Goal: Task Accomplishment & Management: Manage account settings

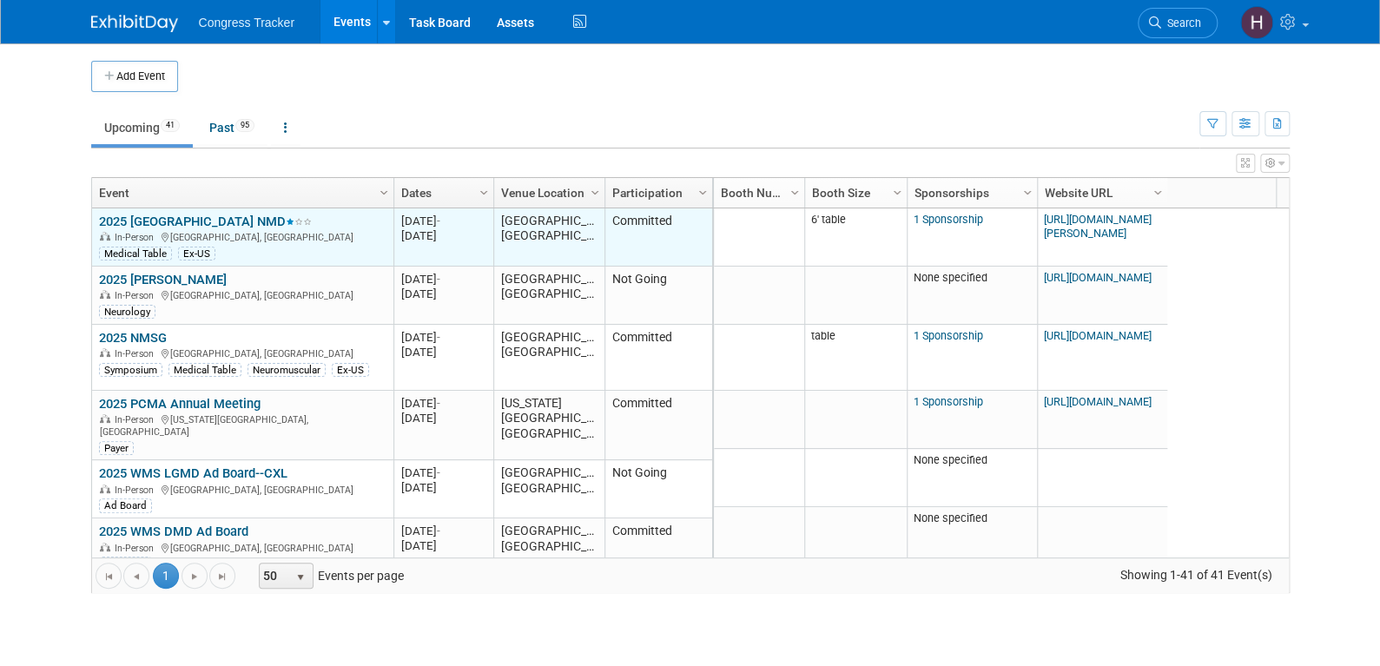
click at [142, 214] on link "2025 [GEOGRAPHIC_DATA] NMD" at bounding box center [205, 222] width 213 height 16
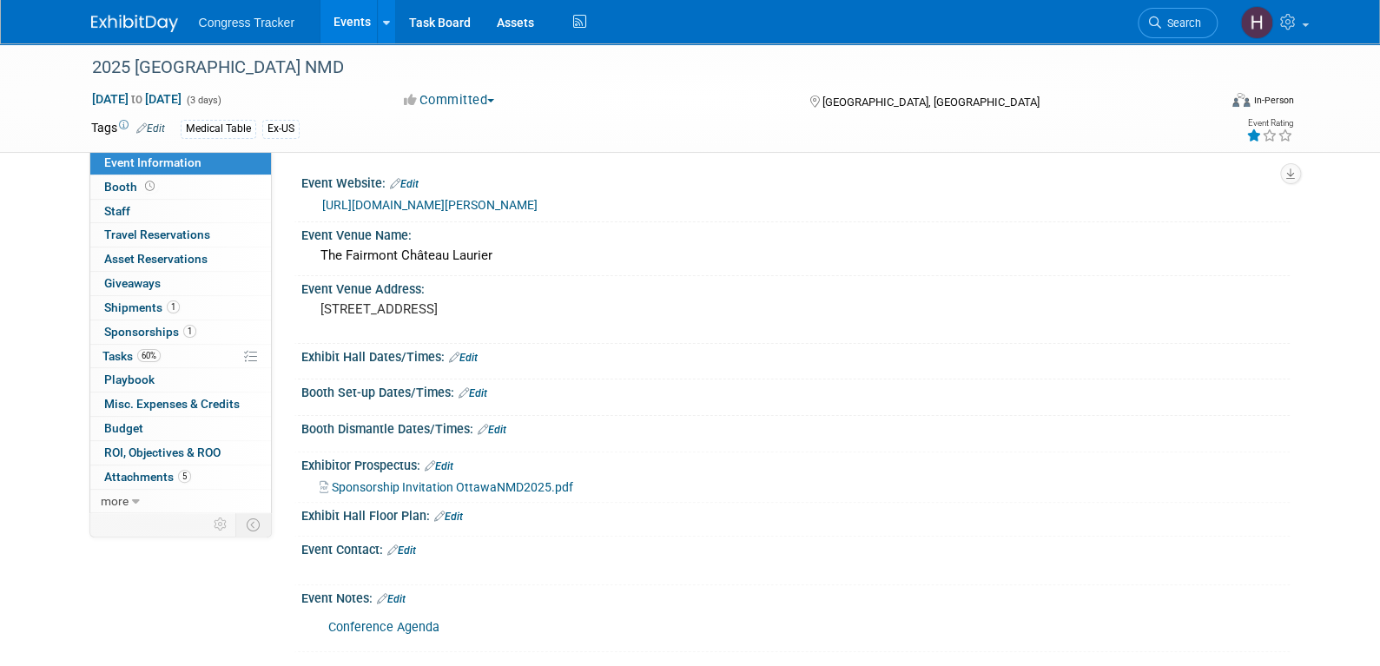
click at [477, 399] on link "Edit" at bounding box center [473, 393] width 29 height 12
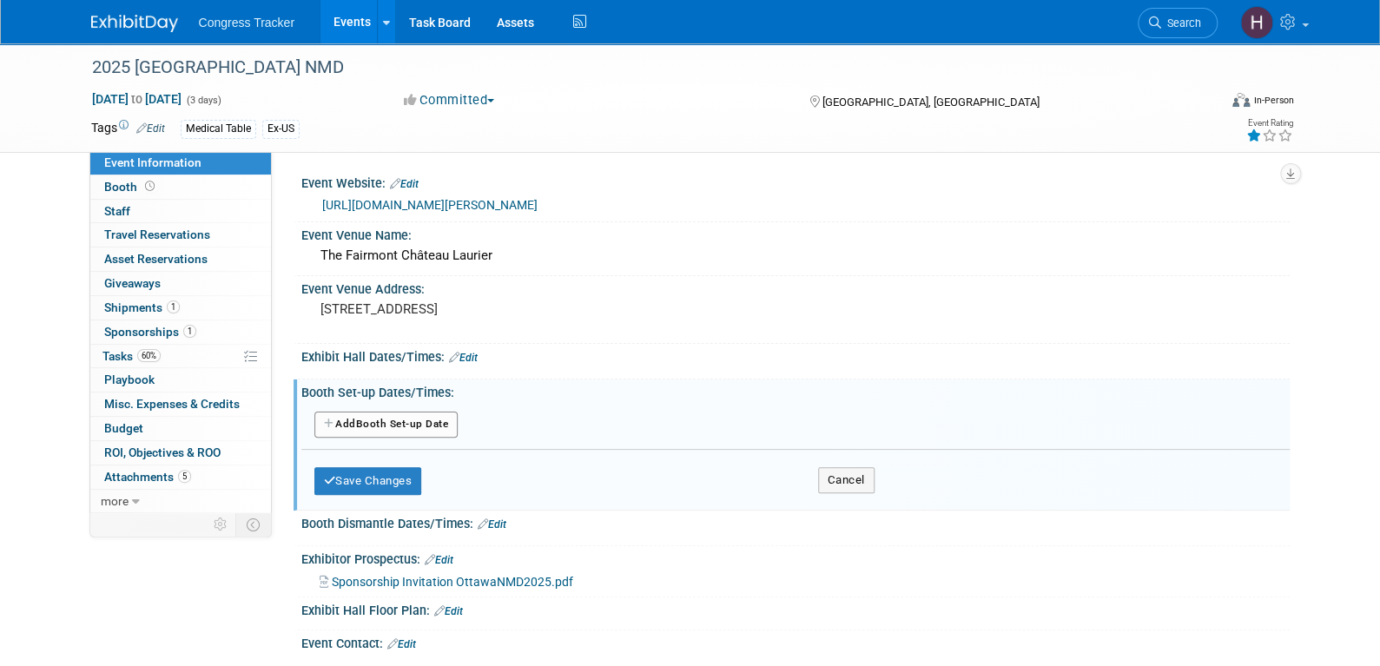
click at [386, 435] on button "Add Another Booth Set-up Date" at bounding box center [386, 425] width 144 height 26
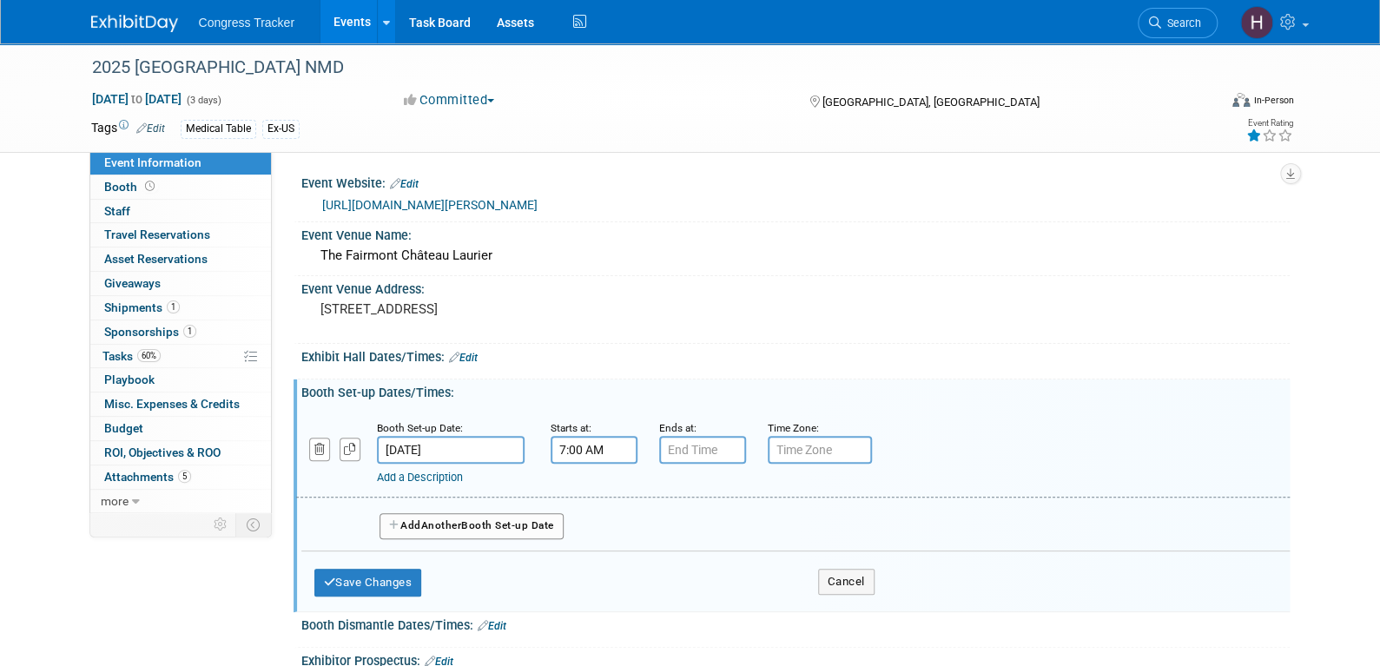
click at [576, 464] on input "7:00 AM" at bounding box center [594, 450] width 87 height 28
click at [588, 544] on span "07" at bounding box center [590, 528] width 33 height 31
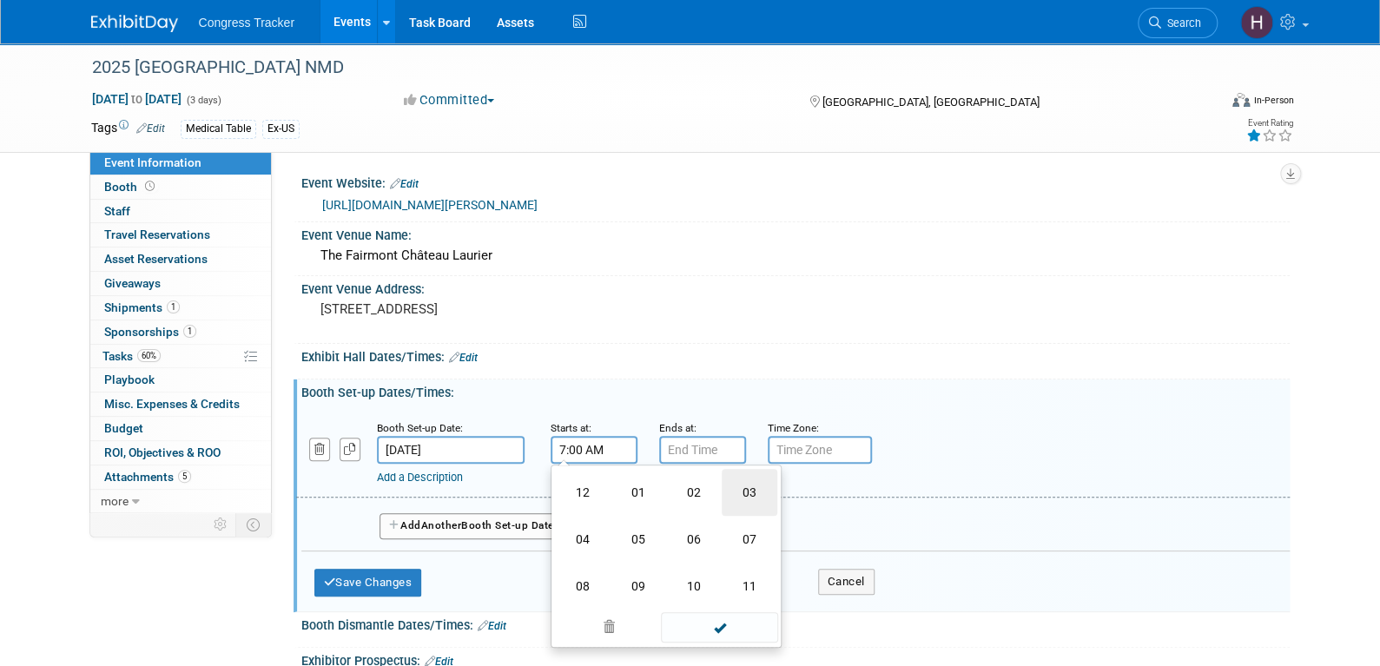
click at [741, 501] on td "03" at bounding box center [750, 492] width 56 height 47
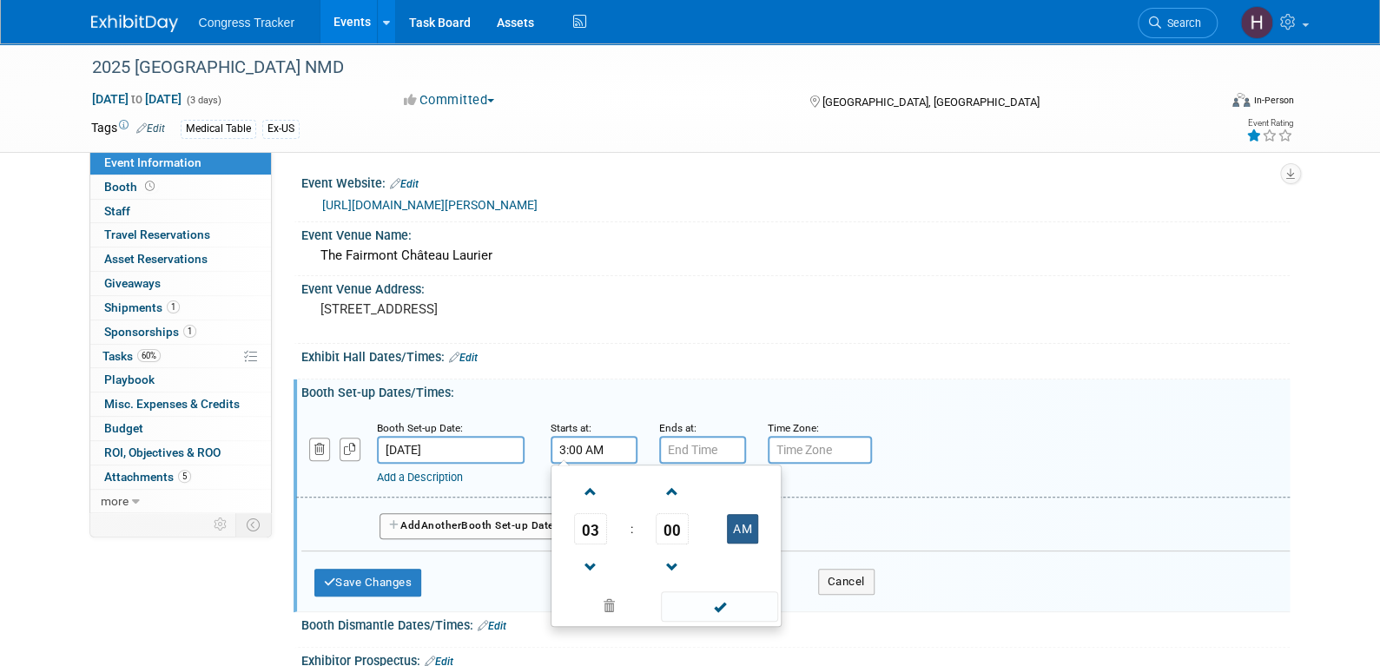
click at [751, 540] on button "AM" at bounding box center [742, 529] width 31 height 30
type input "3:00 PM"
click at [716, 622] on span at bounding box center [719, 606] width 117 height 30
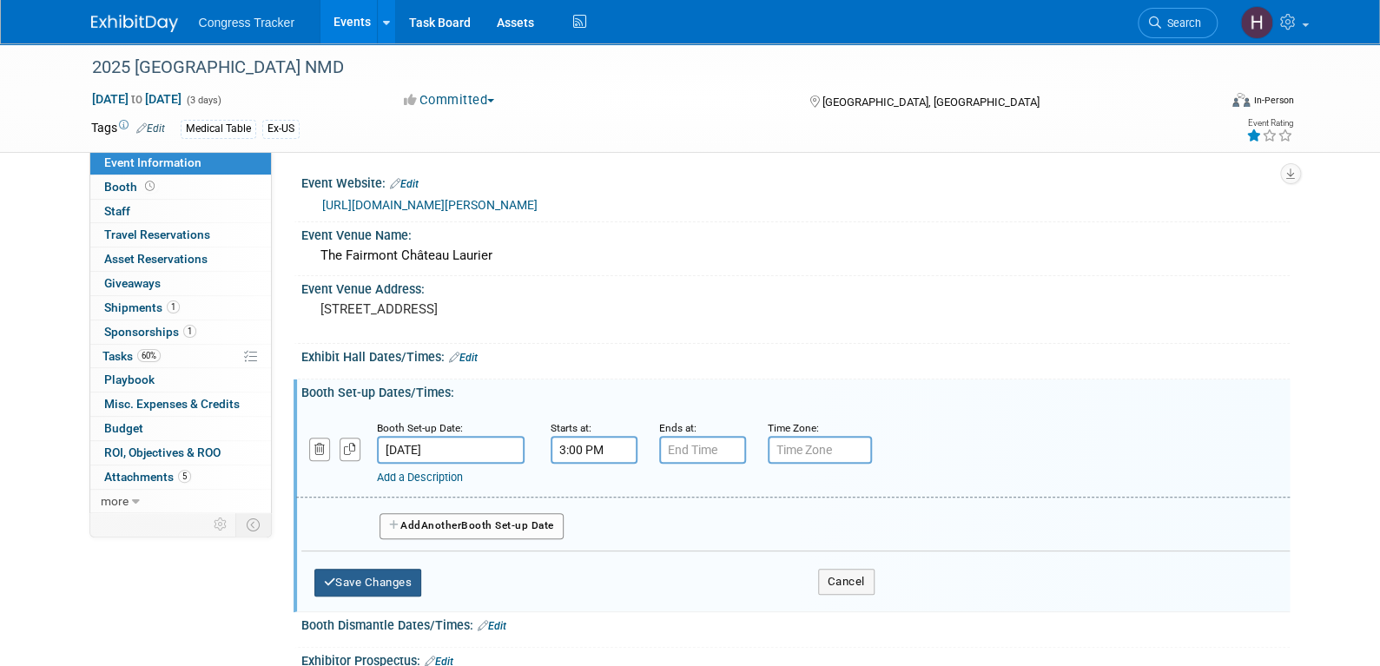
click at [386, 596] on button "Save Changes" at bounding box center [368, 583] width 108 height 28
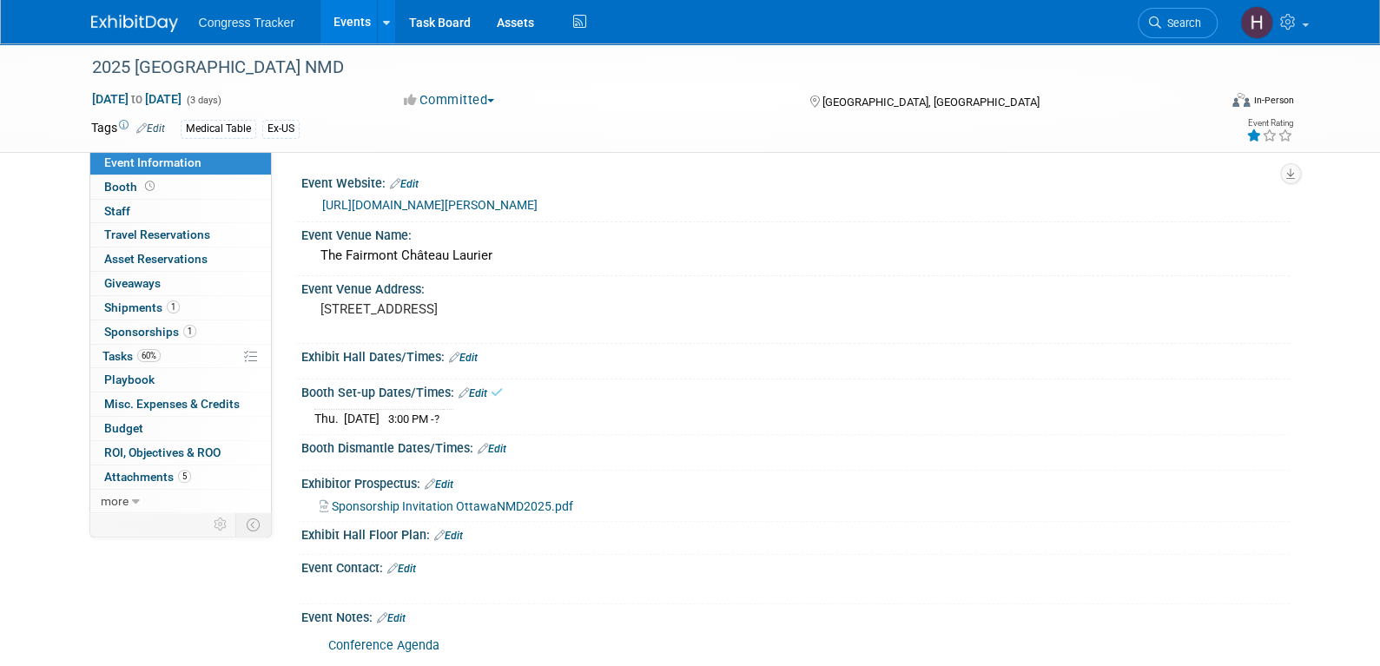
click at [495, 455] on link "Edit" at bounding box center [492, 449] width 29 height 12
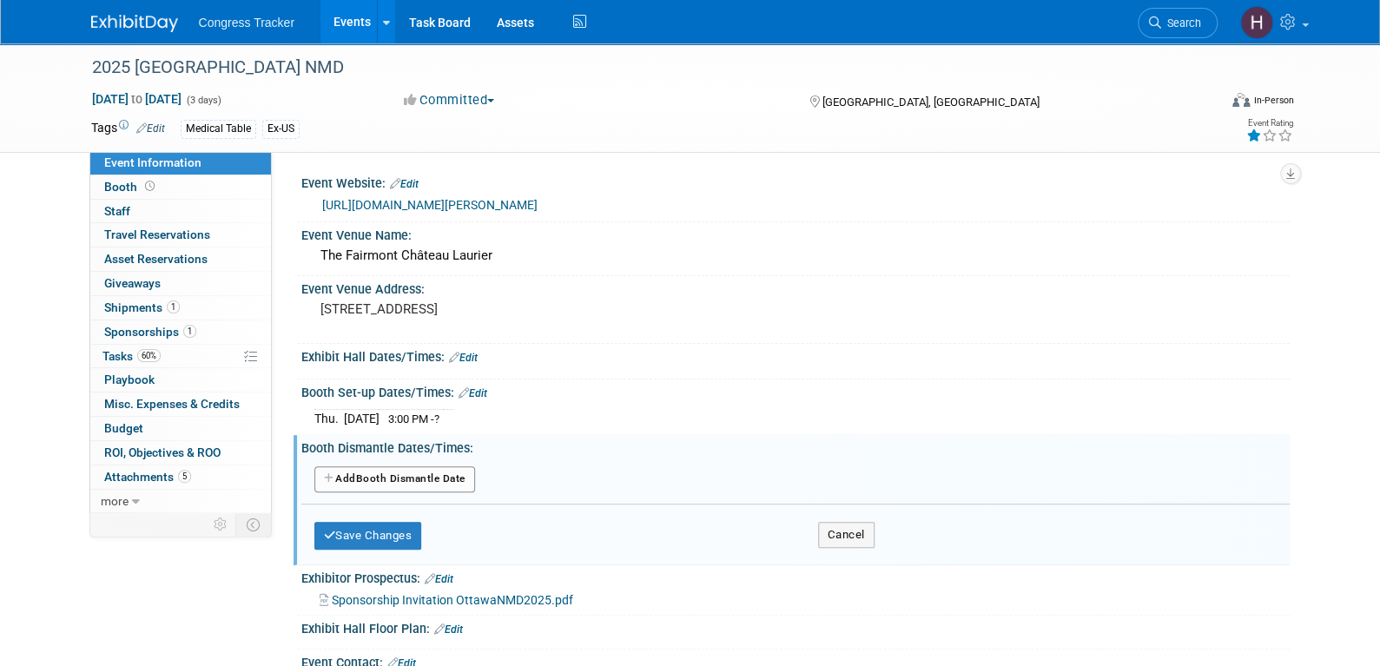
click at [421, 487] on button "Add Another Booth Dismantle Date" at bounding box center [394, 479] width 161 height 26
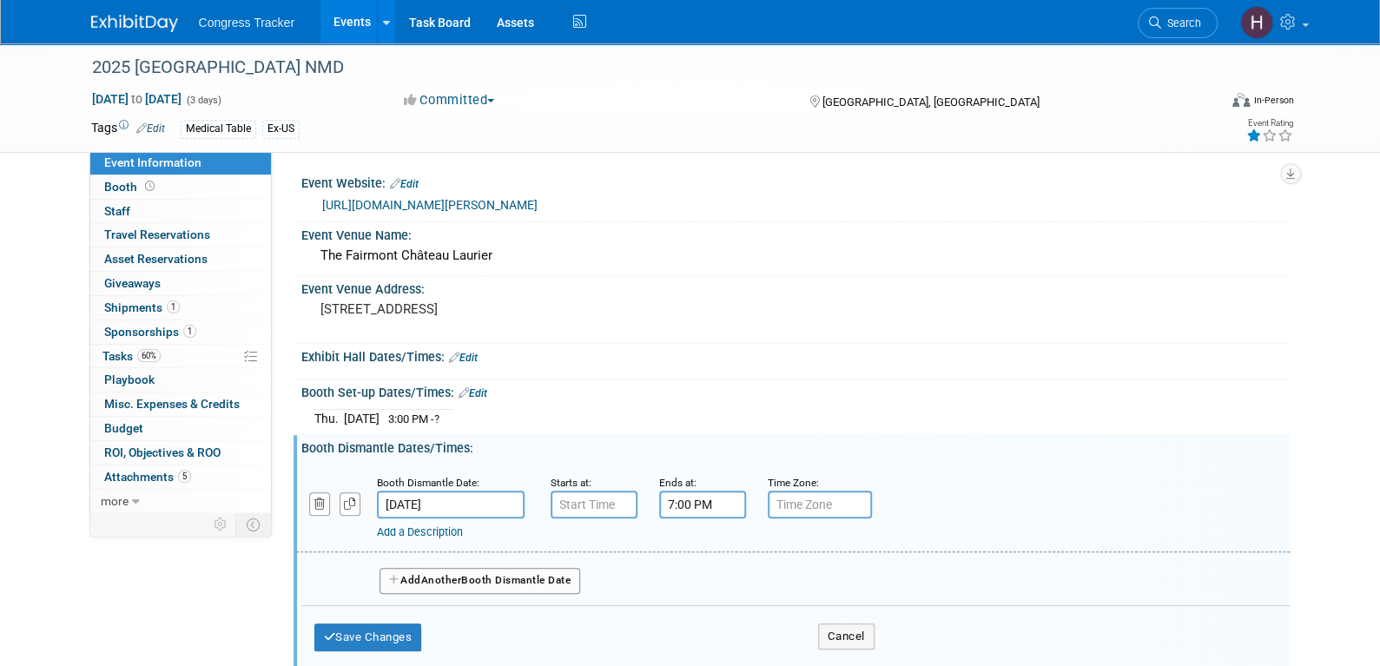
click at [679, 517] on input "7:00 PM" at bounding box center [702, 505] width 87 height 28
click at [692, 588] on span "07" at bounding box center [699, 583] width 33 height 31
click at [749, 614] on td "05" at bounding box center [747, 594] width 56 height 47
type input "5:00 PM"
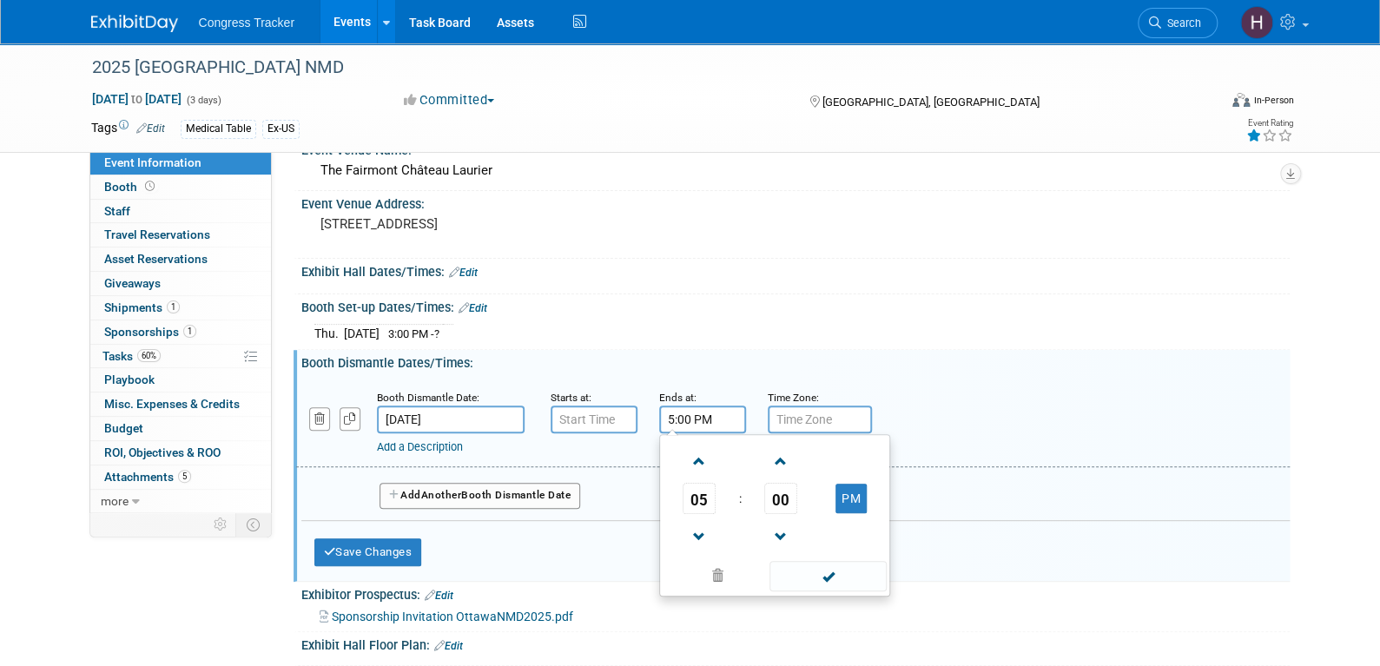
scroll to position [87, 0]
click at [794, 589] on span at bounding box center [827, 574] width 117 height 30
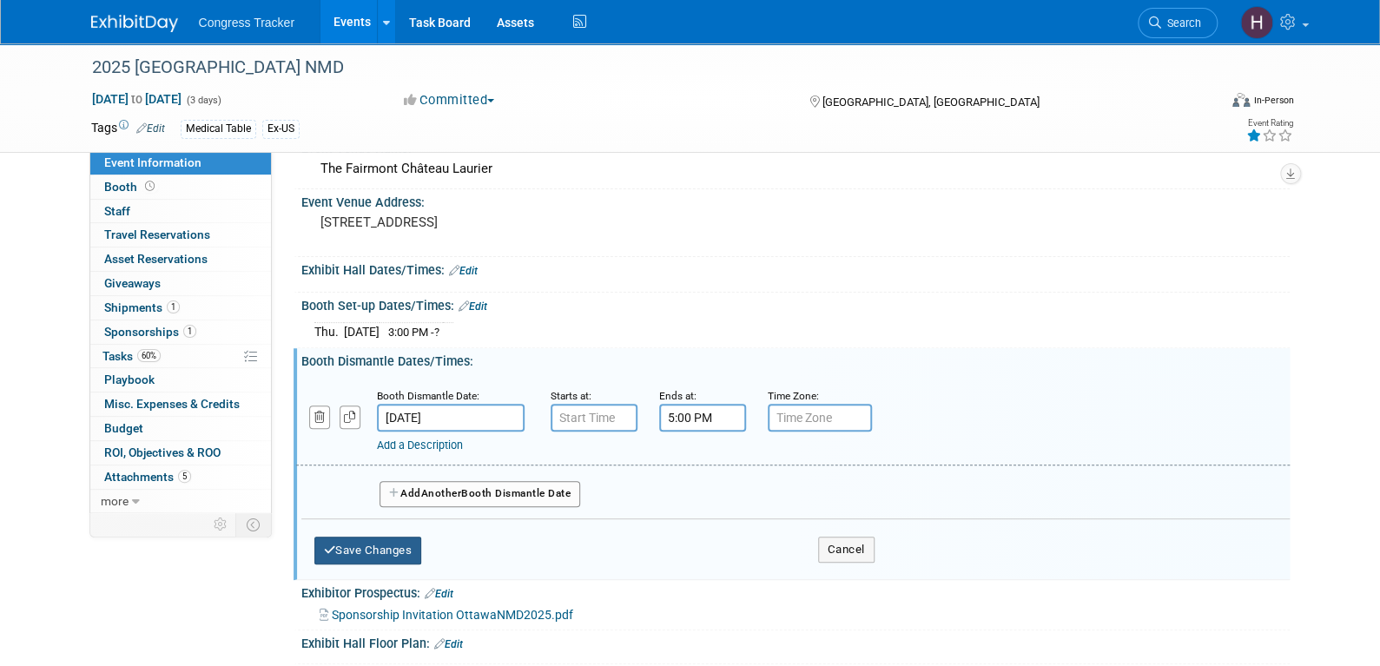
click at [339, 556] on button "Save Changes" at bounding box center [368, 551] width 108 height 28
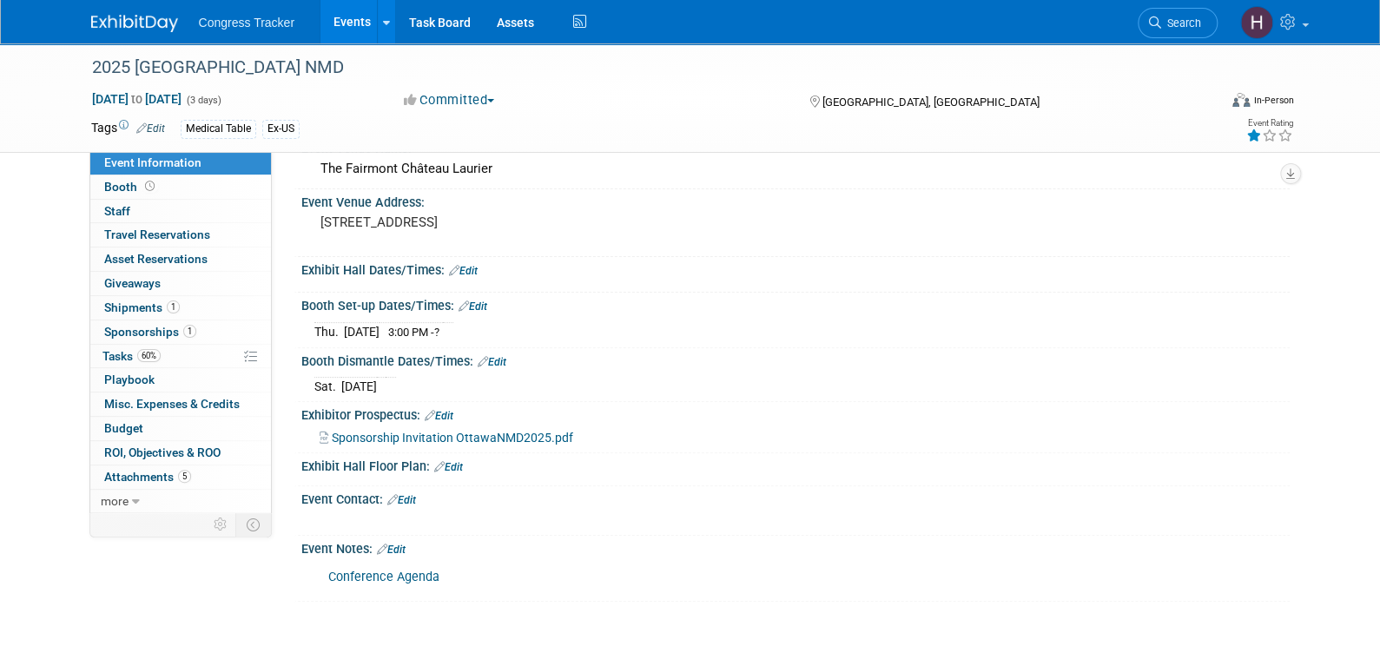
click at [501, 368] on link "Edit" at bounding box center [492, 362] width 29 height 12
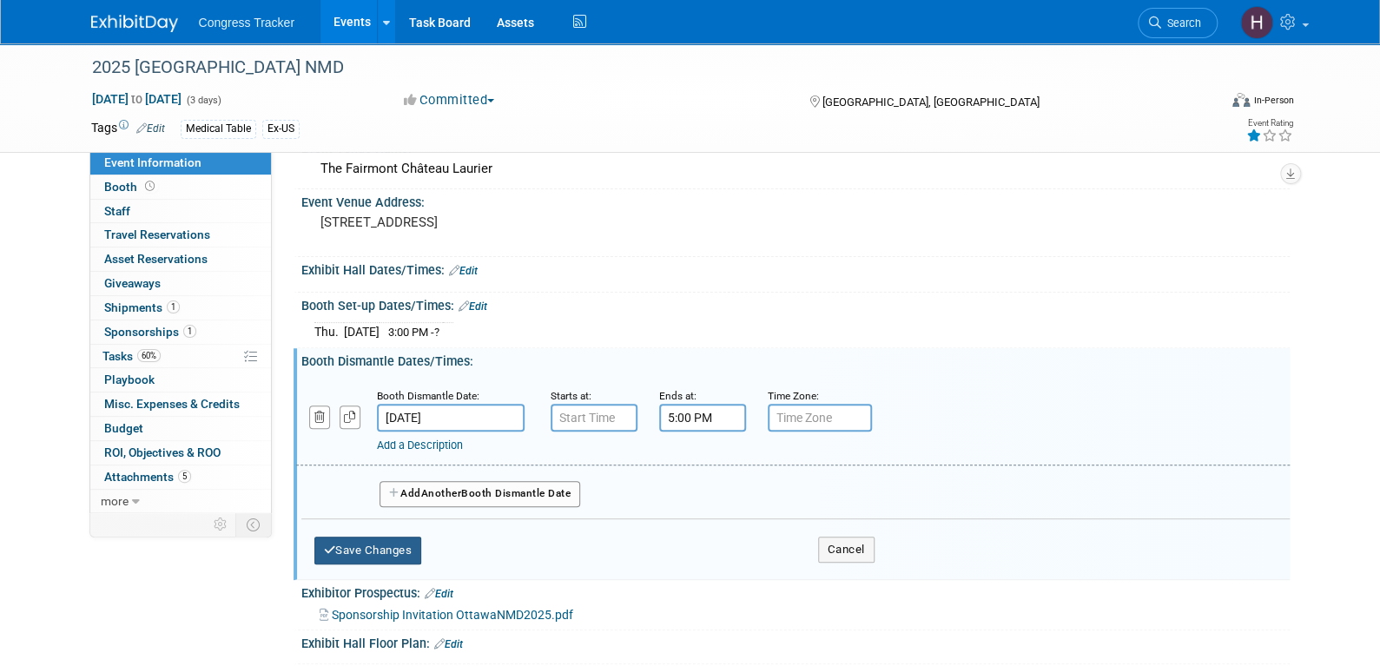
click at [399, 556] on button "Save Changes" at bounding box center [368, 551] width 108 height 28
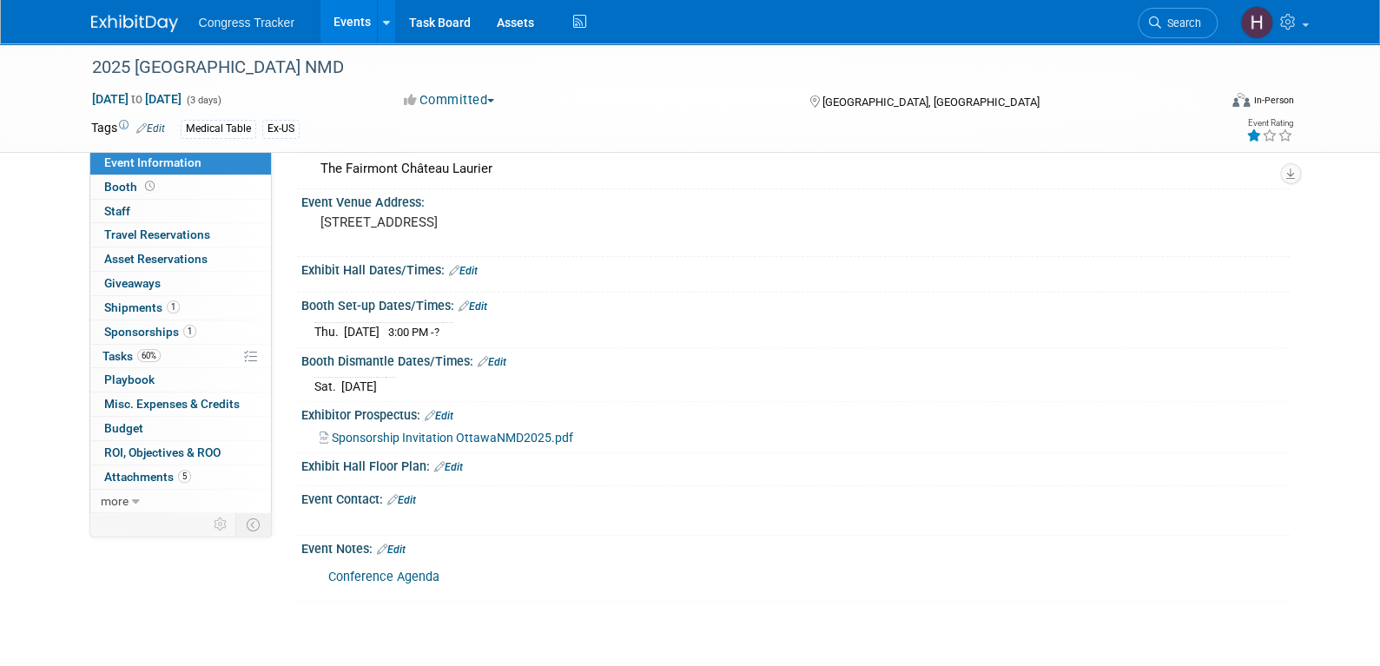
click at [491, 368] on link "Edit" at bounding box center [492, 362] width 29 height 12
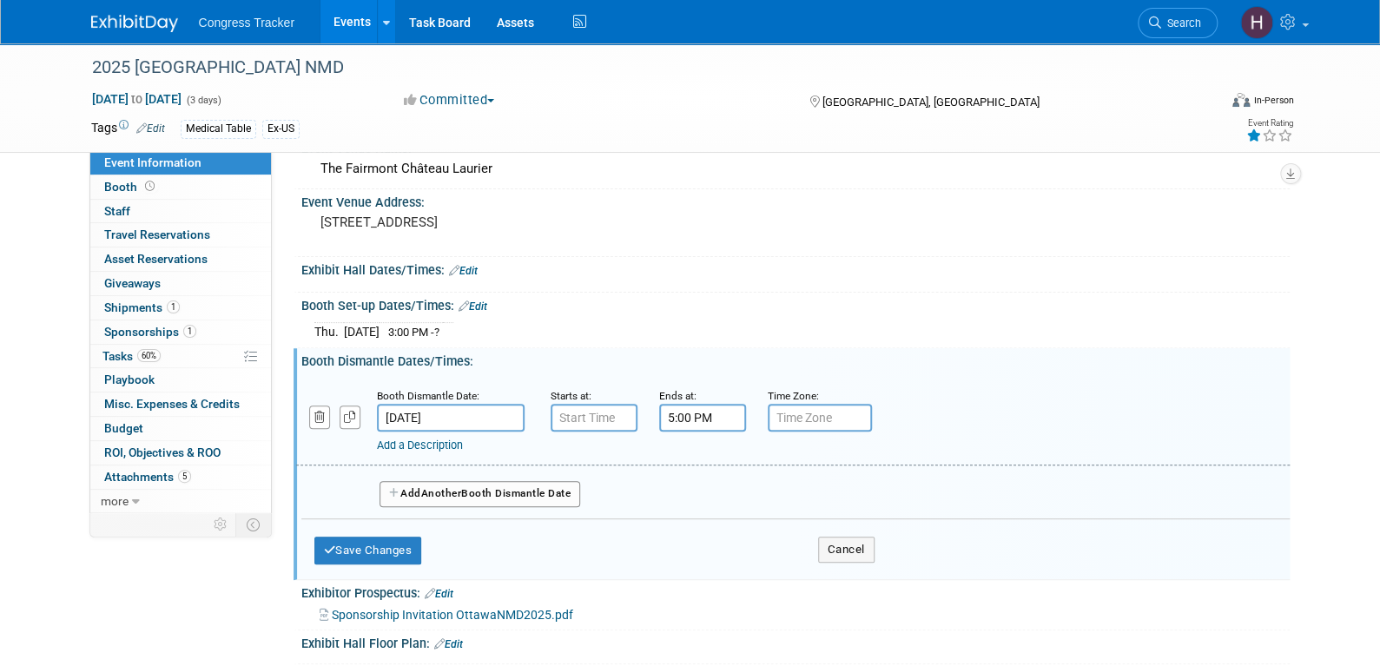
click at [433, 452] on link "Add a Description" at bounding box center [420, 445] width 86 height 13
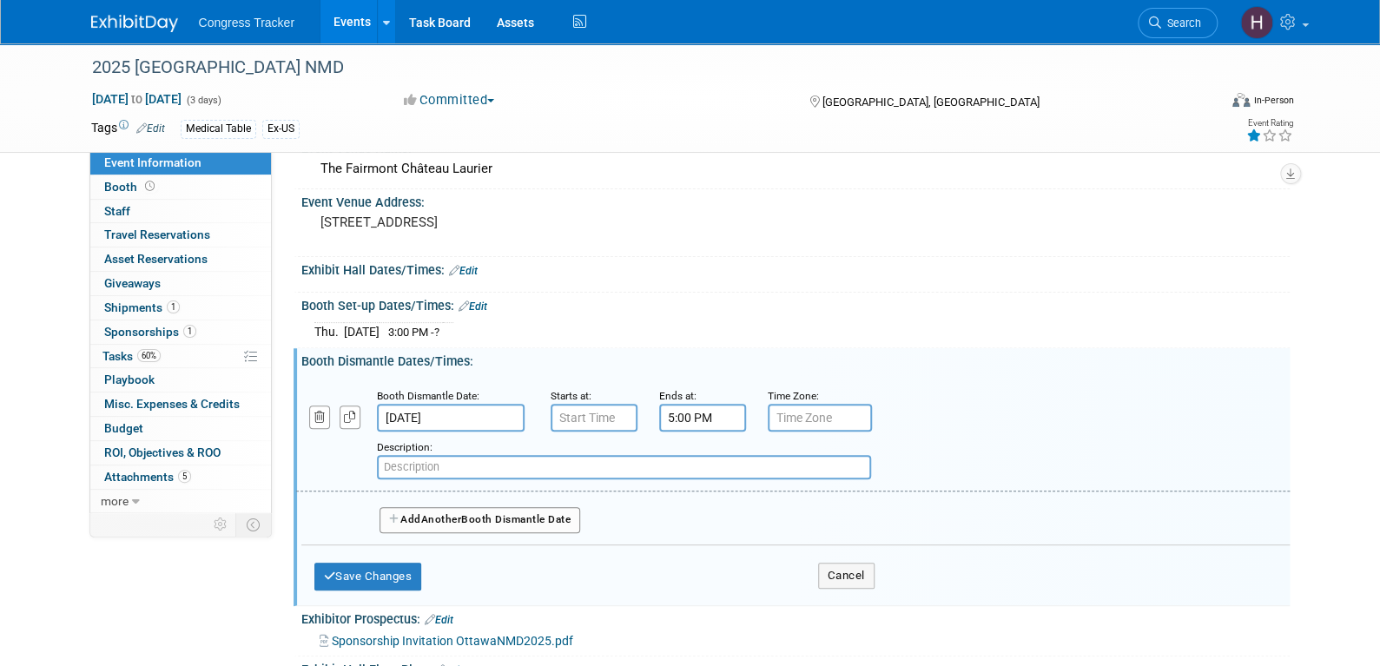
click at [403, 472] on input "text" at bounding box center [624, 467] width 494 height 24
paste input "• All materials must be removed by 5:00 PM on September 13"
drag, startPoint x: 402, startPoint y: 478, endPoint x: 371, endPoint y: 478, distance: 31.3
click at [371, 478] on div "Add a Description Description: • All materials must be removed by 5:00 PM on Se…" at bounding box center [707, 456] width 849 height 48
type input "All materials must be removed by 5:00 PM on September 13"
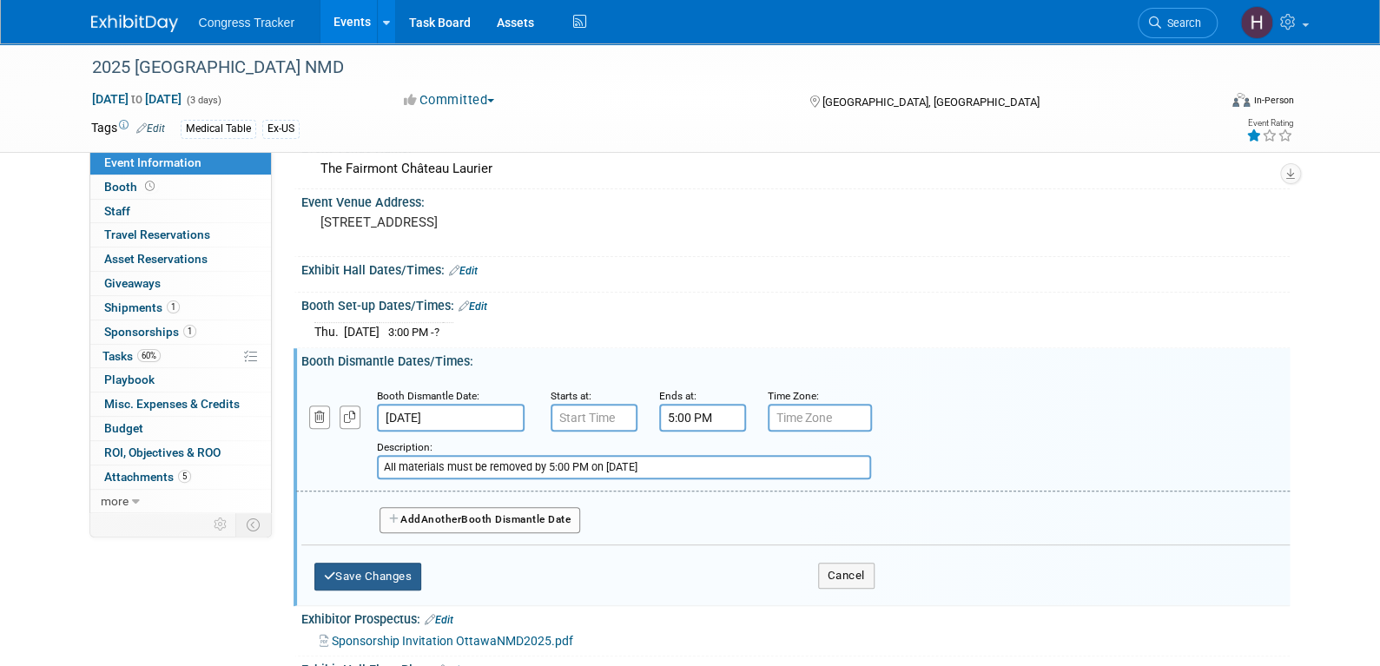
click at [373, 590] on button "Save Changes" at bounding box center [368, 577] width 108 height 28
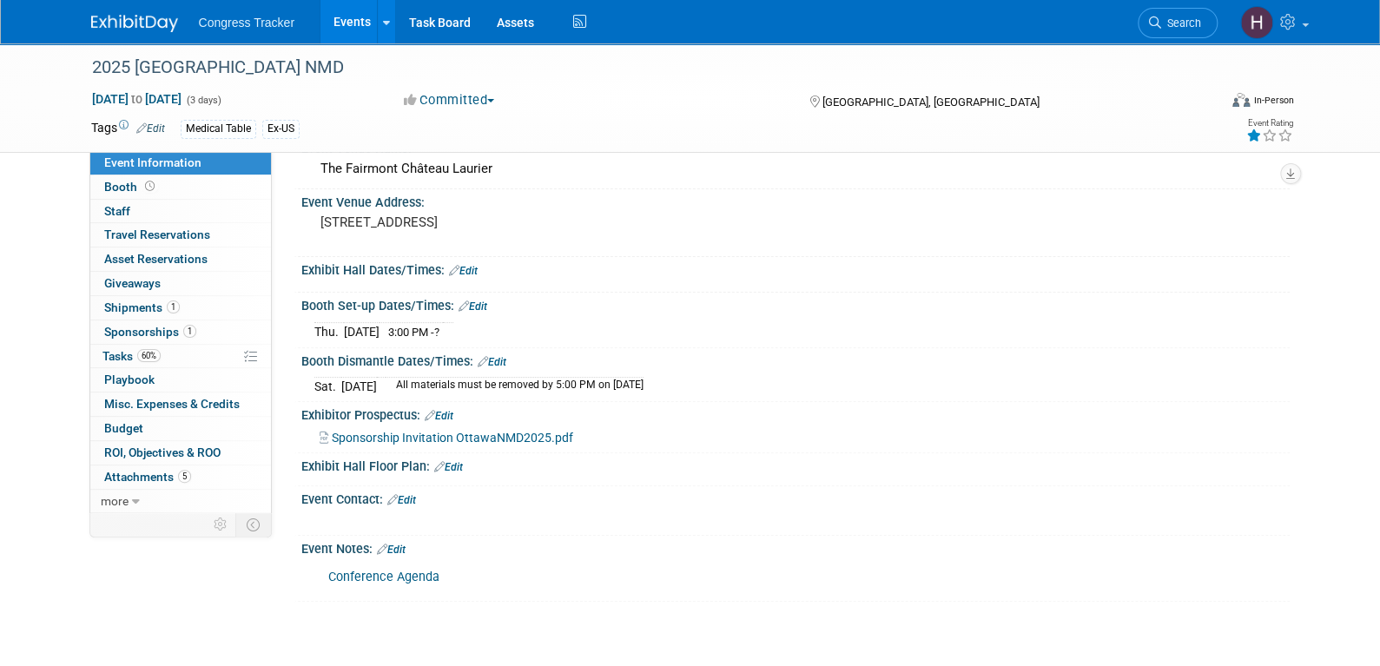
click at [478, 313] on link "Edit" at bounding box center [473, 306] width 29 height 12
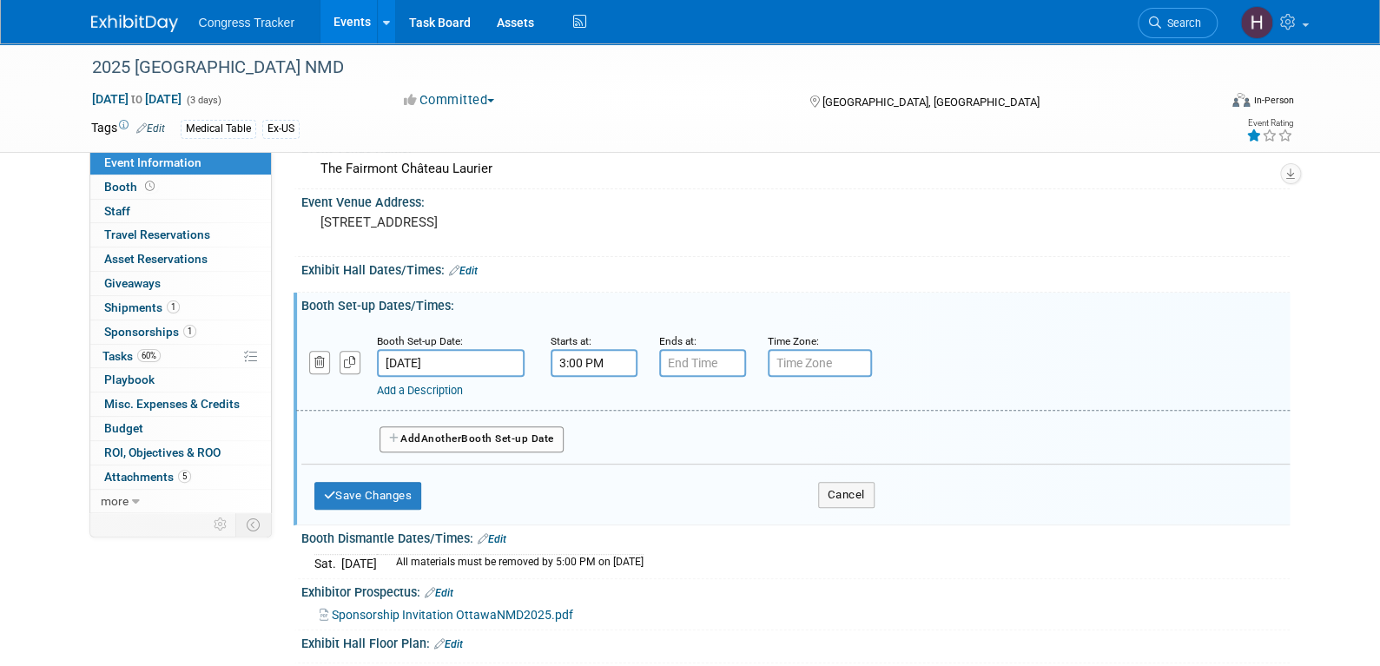
click at [417, 397] on link "Add a Description" at bounding box center [420, 390] width 86 height 13
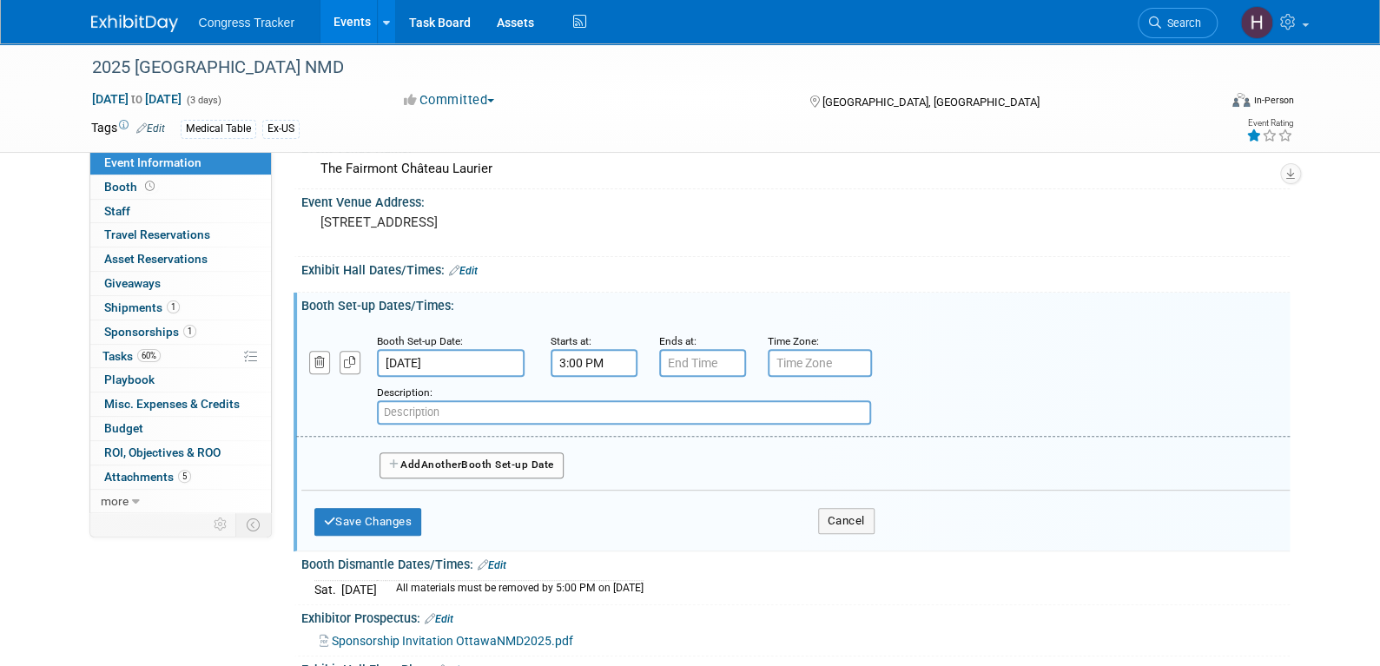
paste input "• Set-up may begin after 3:00 PM on September 11"
drag, startPoint x: 405, startPoint y: 421, endPoint x: 333, endPoint y: 421, distance: 72.1
click at [333, 421] on div "Add a Description Description: • Set-up may begin after 3:00 PM on September 11" at bounding box center [707, 401] width 849 height 48
type input "Set-up may begin after 3:00 PM on September 11"
click at [329, 527] on icon "button" at bounding box center [330, 521] width 12 height 11
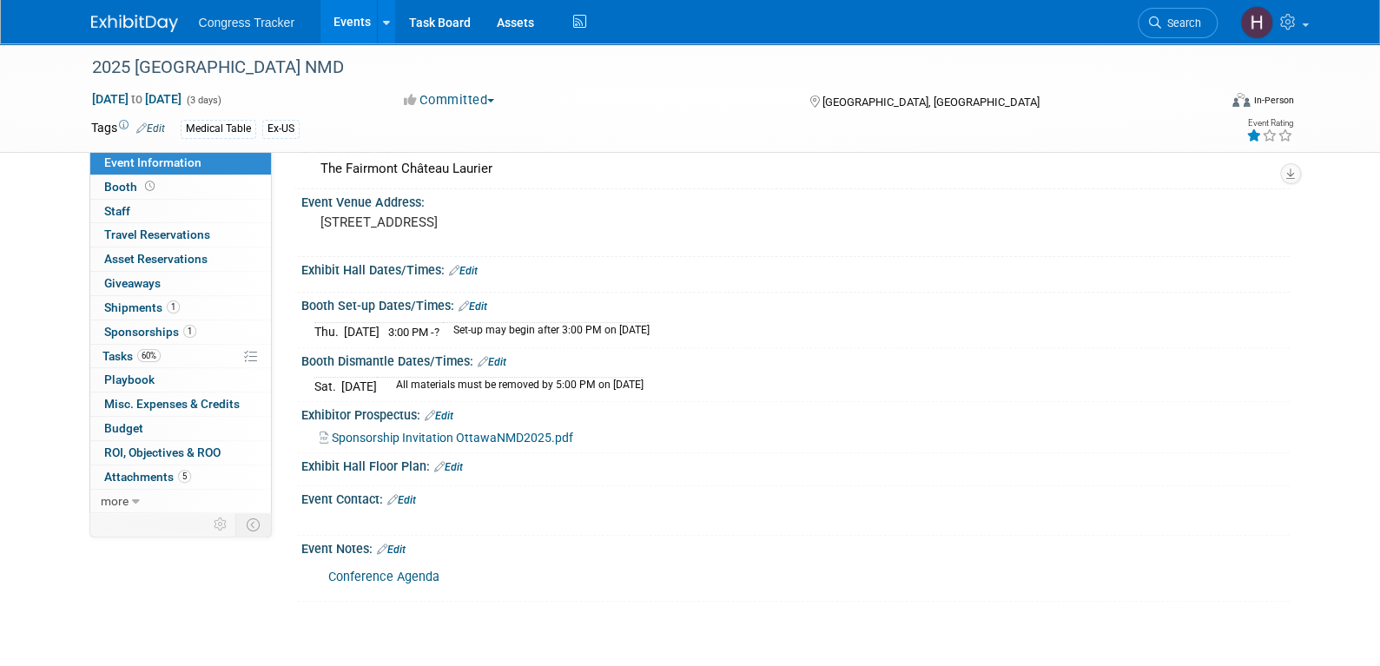
click at [412, 584] on link "Conference Agenda" at bounding box center [383, 577] width 111 height 15
click at [464, 277] on link "Edit" at bounding box center [463, 271] width 29 height 12
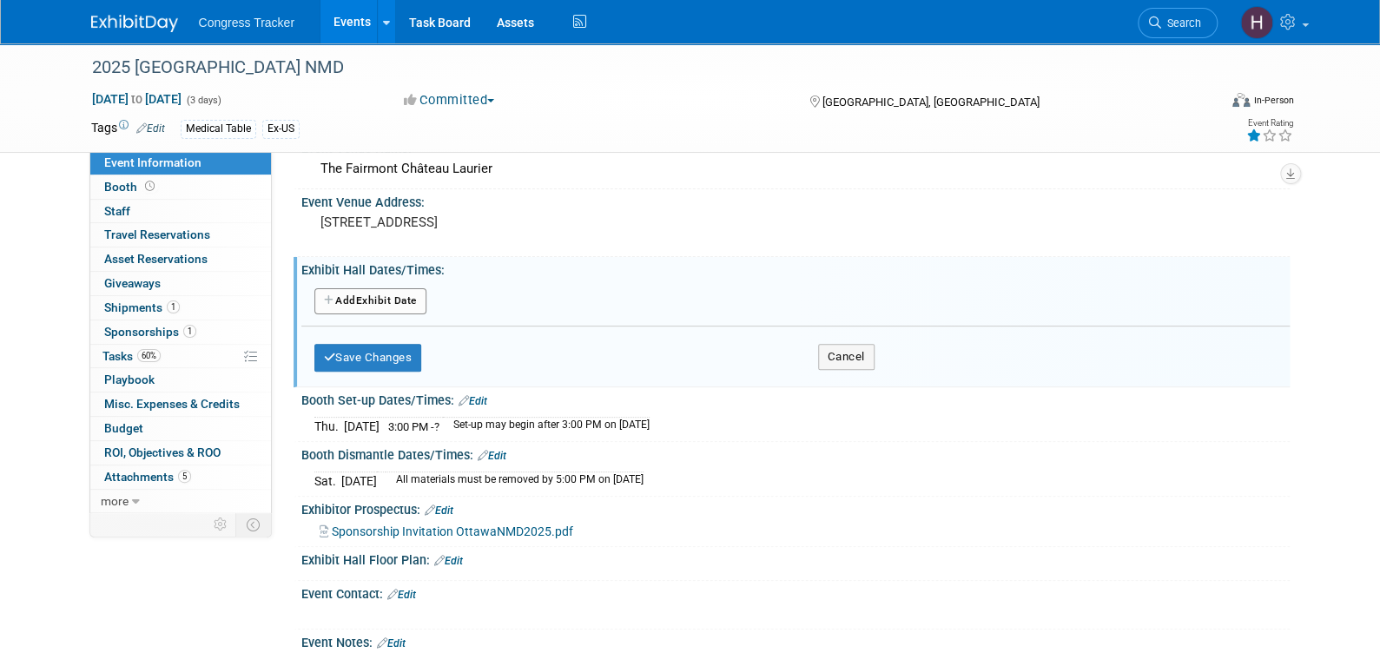
click at [373, 310] on button "Add Another Exhibit Date" at bounding box center [370, 301] width 112 height 26
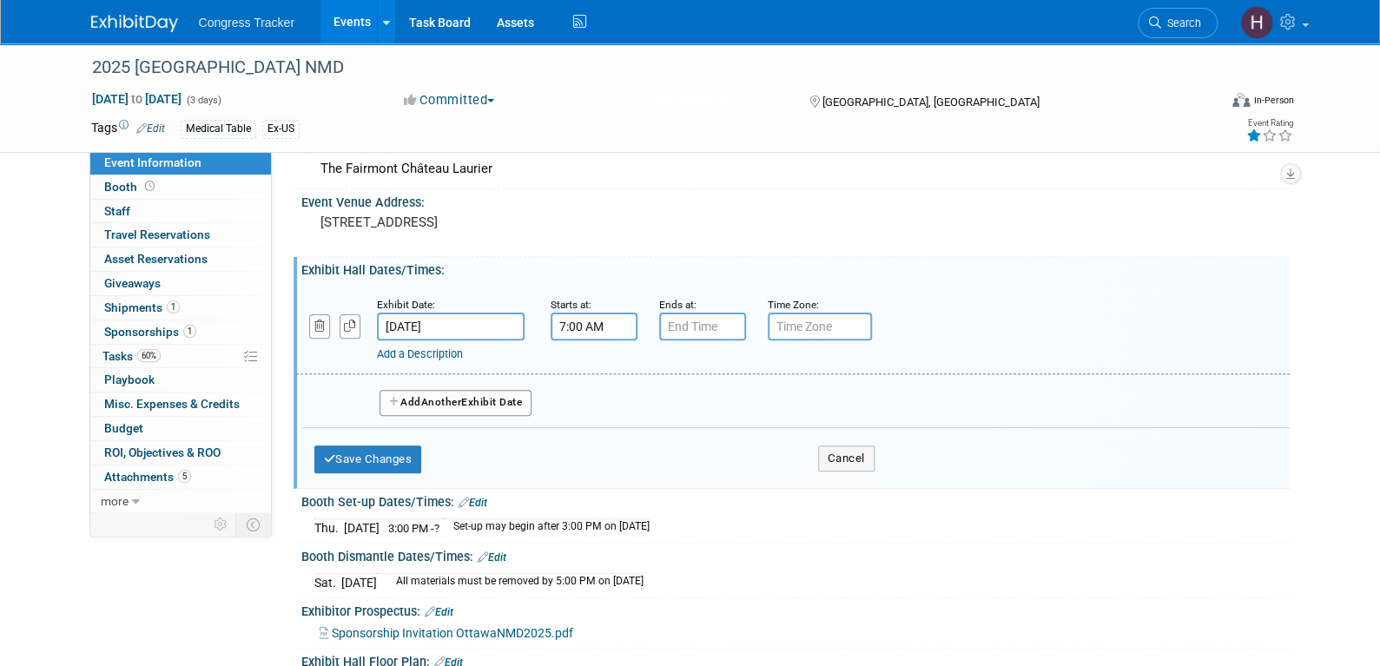
click at [568, 340] on input "7:00 AM" at bounding box center [594, 327] width 87 height 28
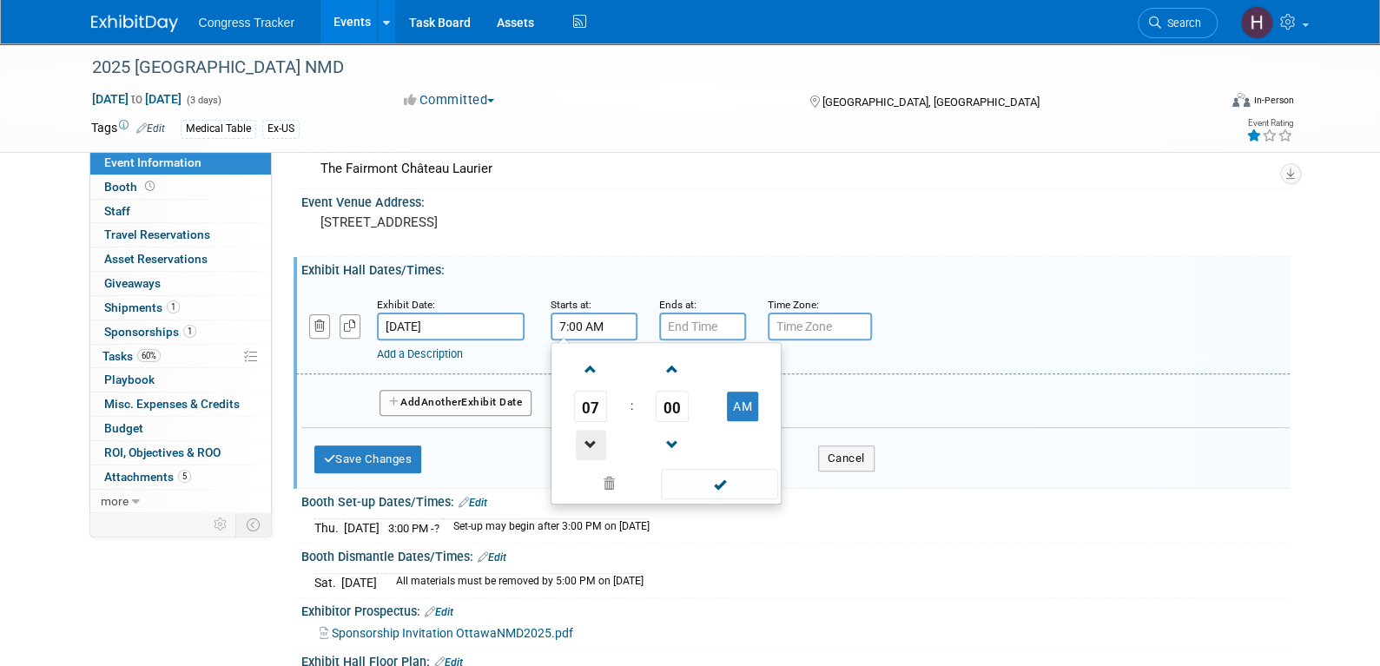
click at [590, 455] on span at bounding box center [591, 445] width 30 height 30
click at [677, 420] on span "00" at bounding box center [672, 406] width 33 height 31
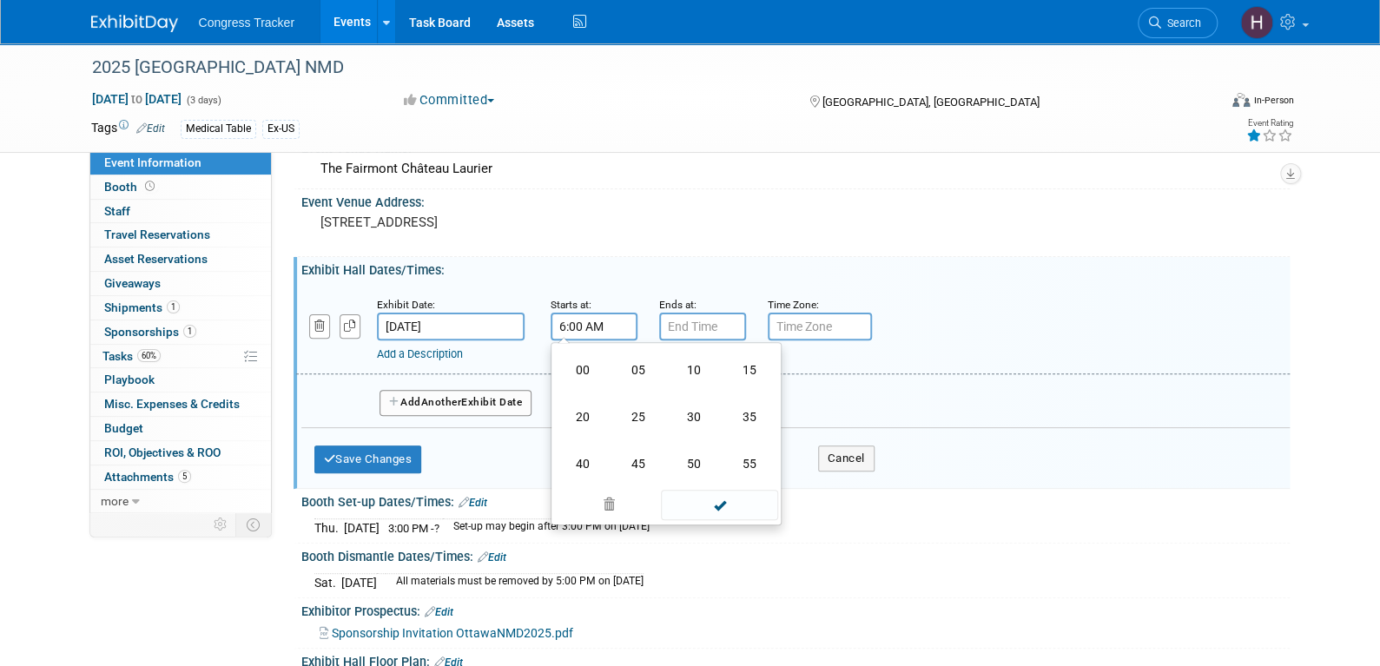
click at [677, 420] on td "30" at bounding box center [694, 416] width 56 height 47
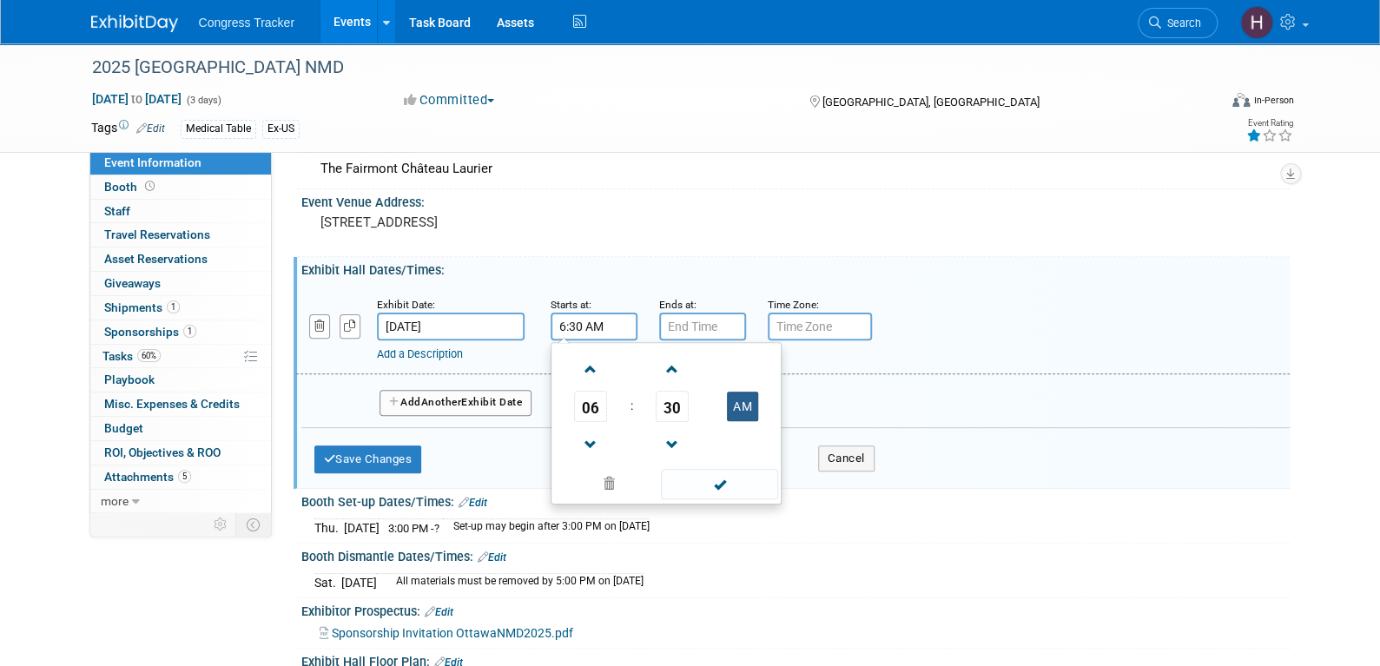
click at [745, 417] on button "AM" at bounding box center [742, 407] width 31 height 30
type input "6:30 PM"
click at [739, 499] on span at bounding box center [719, 484] width 117 height 30
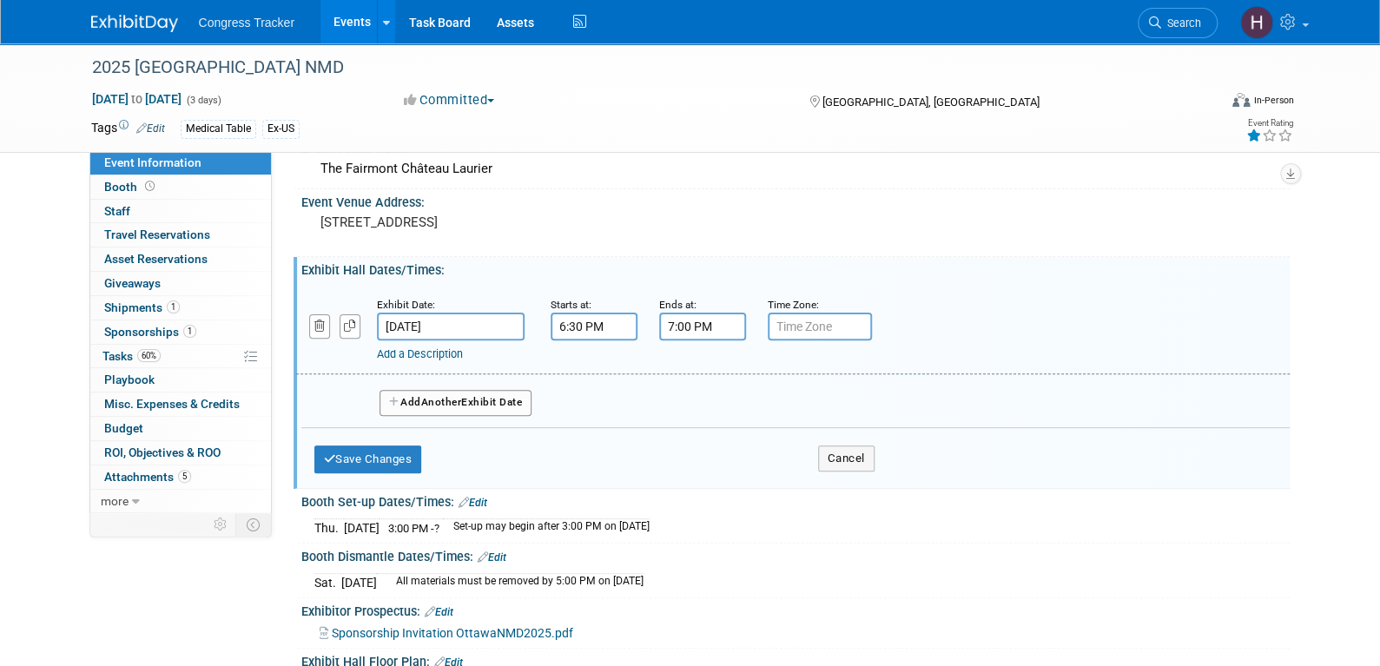
click at [688, 340] on input "7:00 PM" at bounding box center [702, 327] width 87 height 28
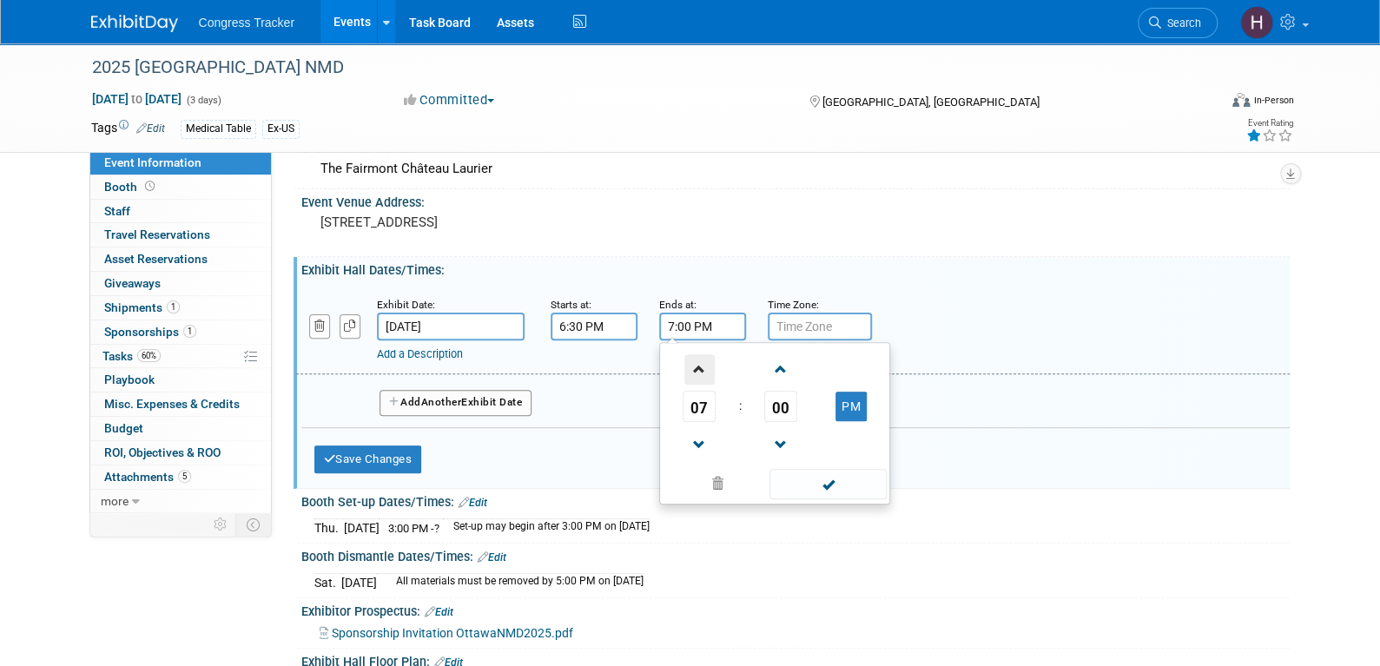
click at [689, 375] on span at bounding box center [699, 369] width 30 height 30
type input "8:00 PM"
click at [813, 492] on span at bounding box center [827, 484] width 117 height 30
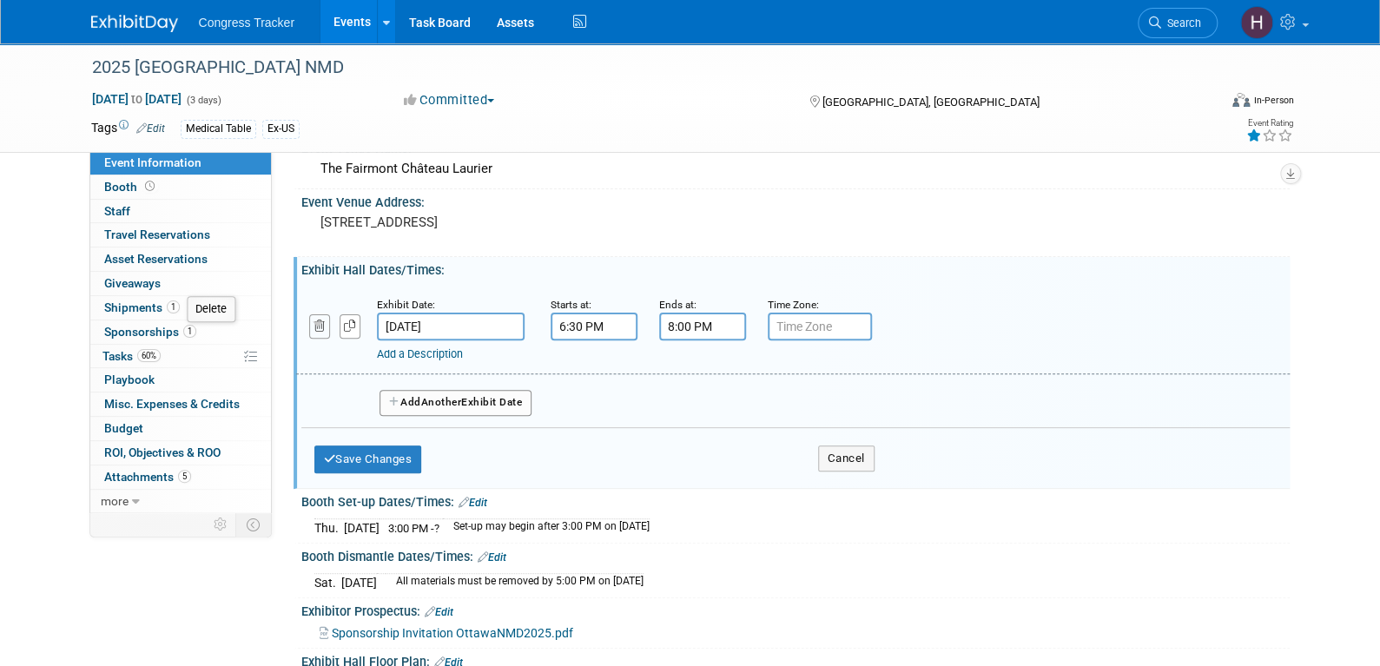
click at [317, 332] on icon "button" at bounding box center [319, 325] width 11 height 11
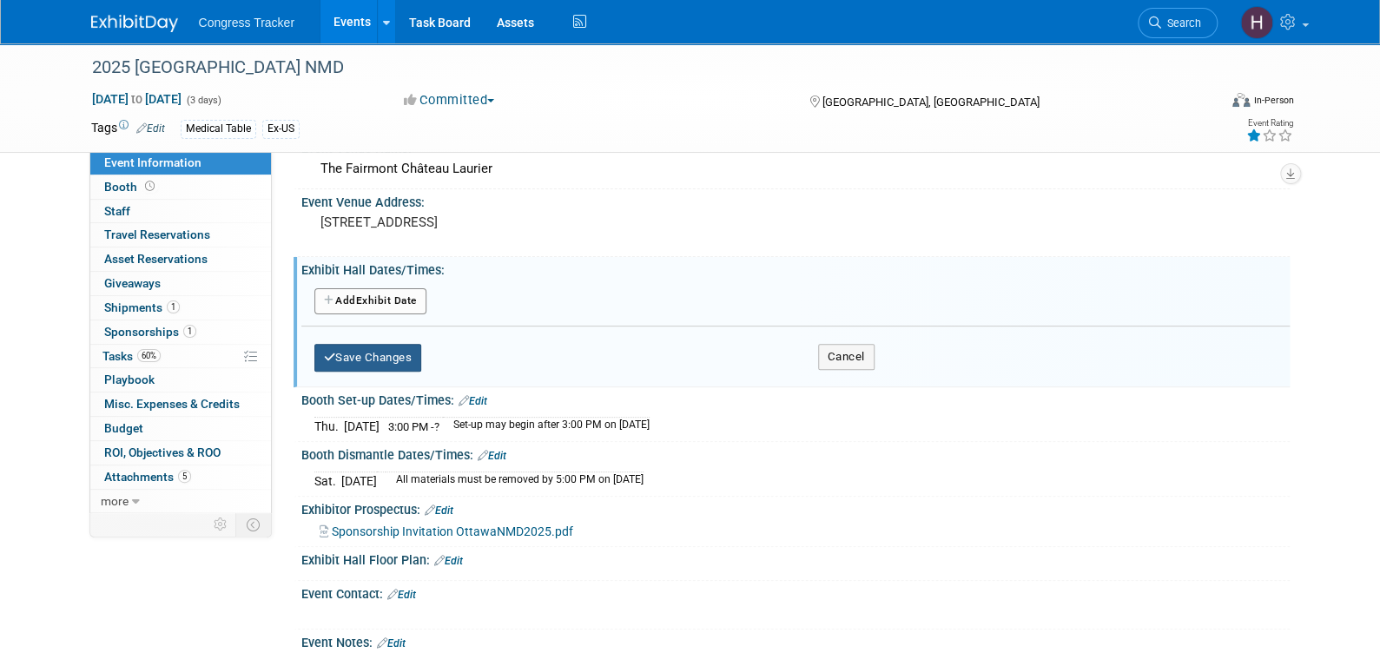
click at [362, 372] on button "Save Changes" at bounding box center [368, 358] width 108 height 28
